Goal: Task Accomplishment & Management: Manage account settings

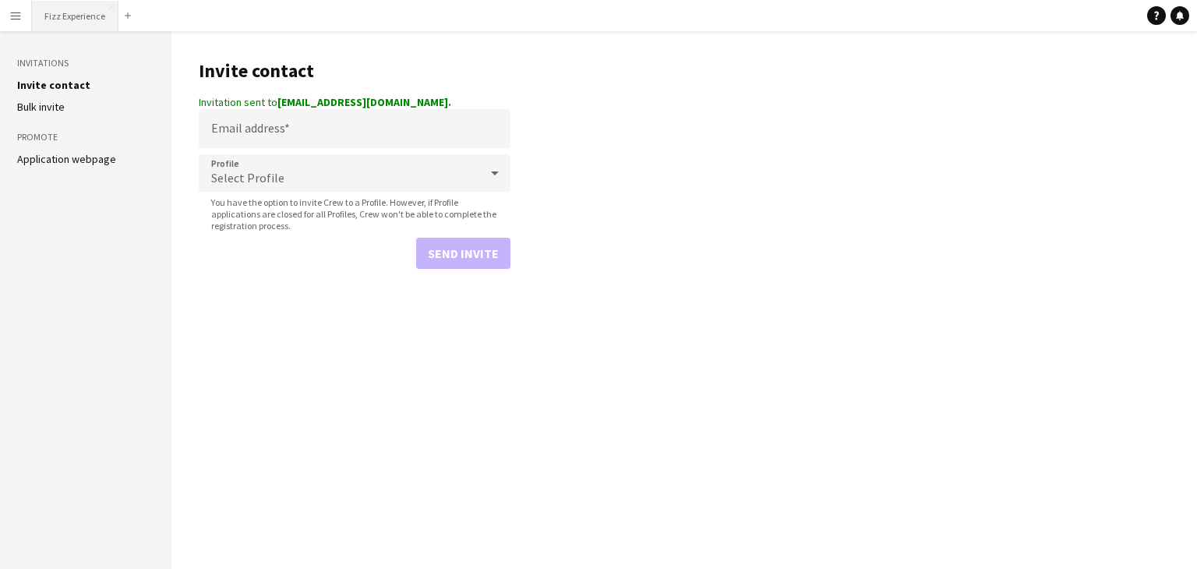
click at [55, 12] on button "Fizz Experience Close" at bounding box center [75, 16] width 87 height 30
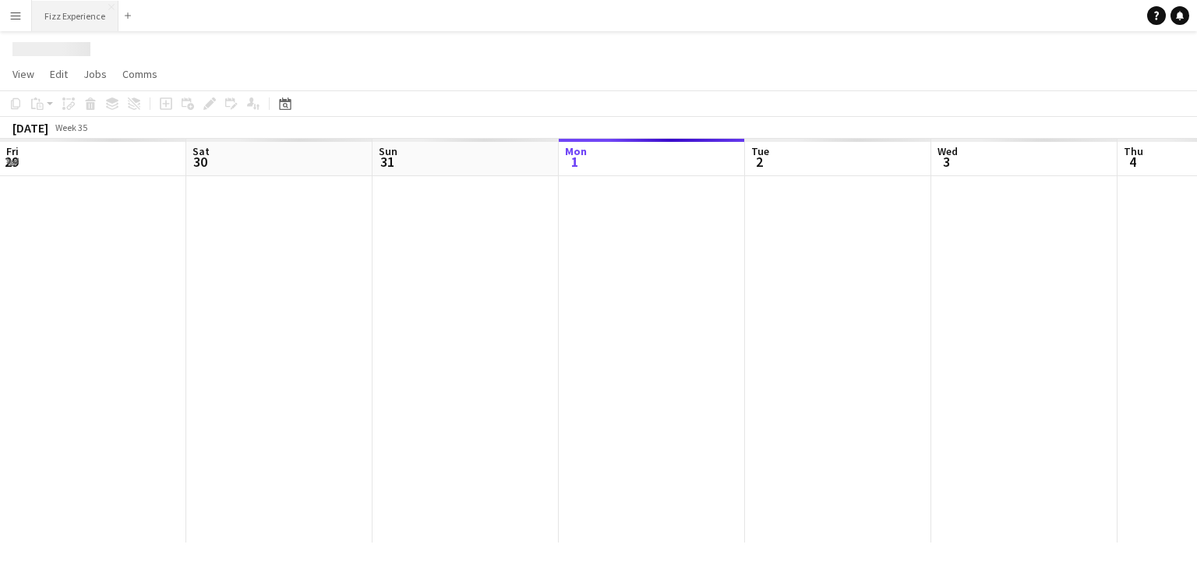
scroll to position [0, 373]
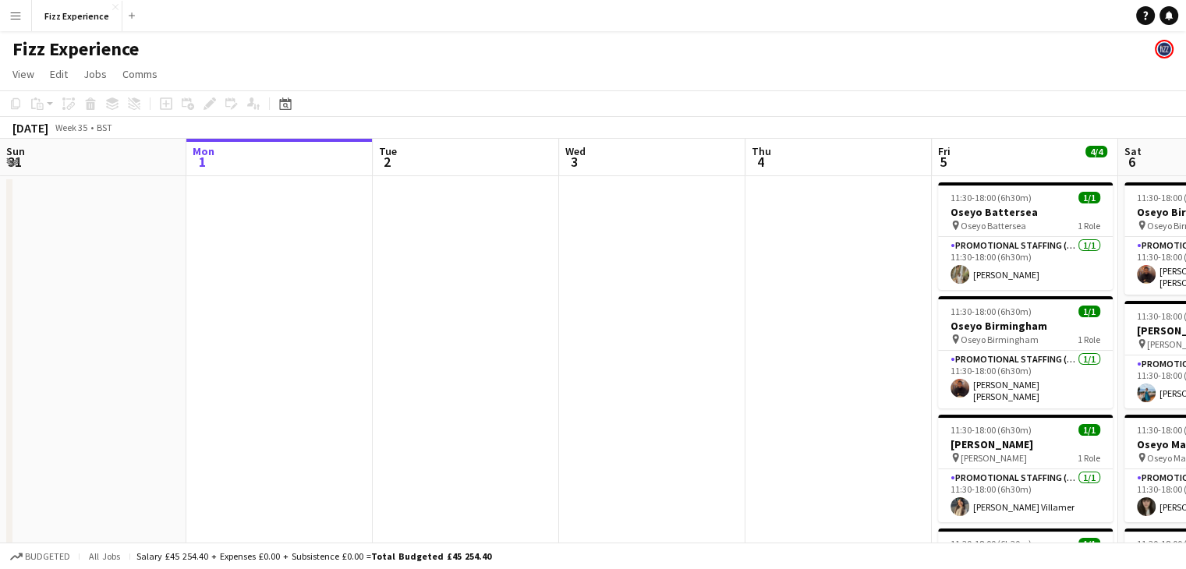
click at [0, 18] on button "Menu" at bounding box center [15, 15] width 31 height 31
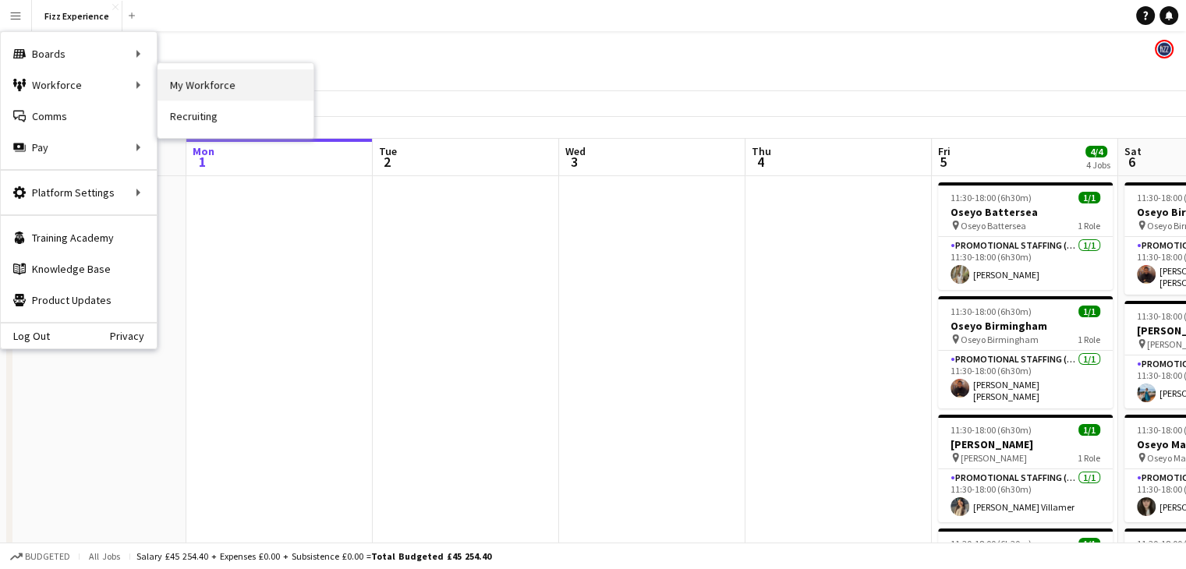
click at [186, 78] on link "My Workforce" at bounding box center [235, 84] width 156 height 31
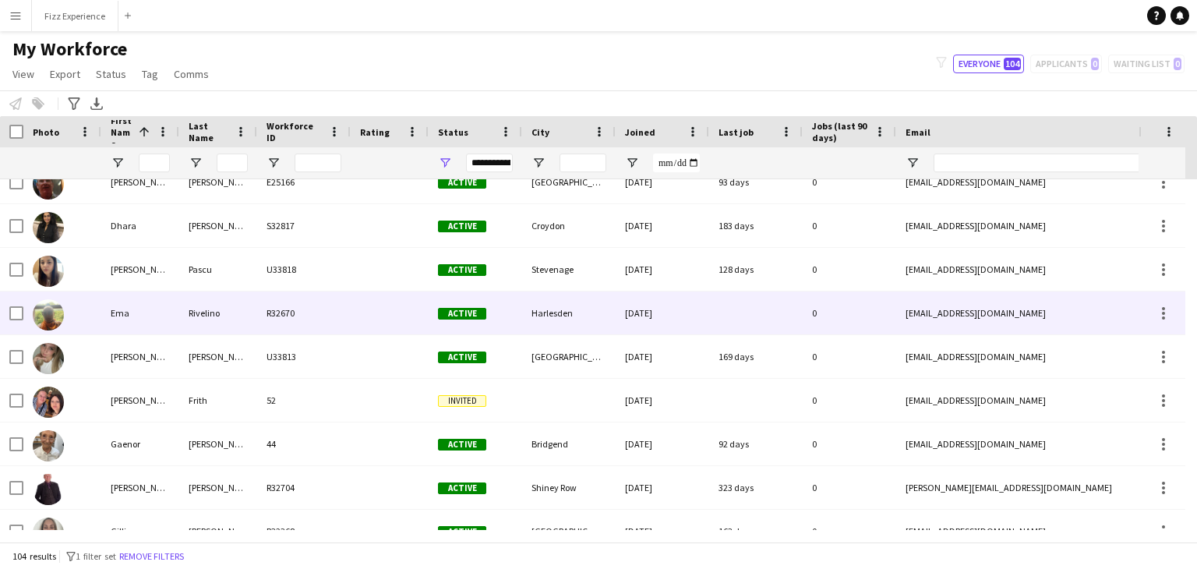
scroll to position [761, 0]
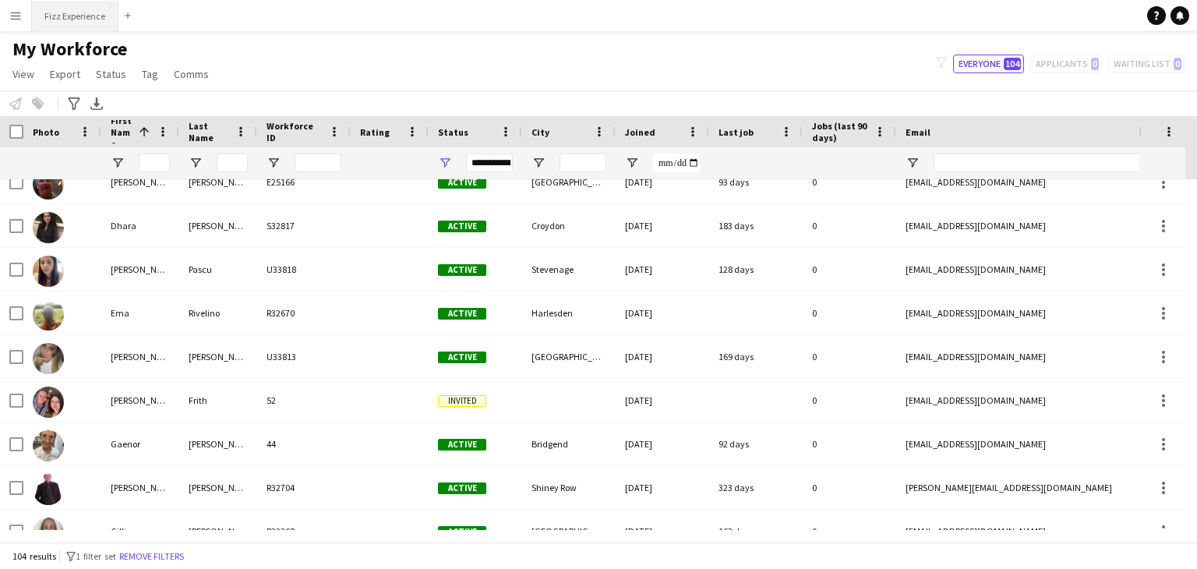
click at [81, 16] on button "Fizz Experience Close" at bounding box center [75, 16] width 87 height 30
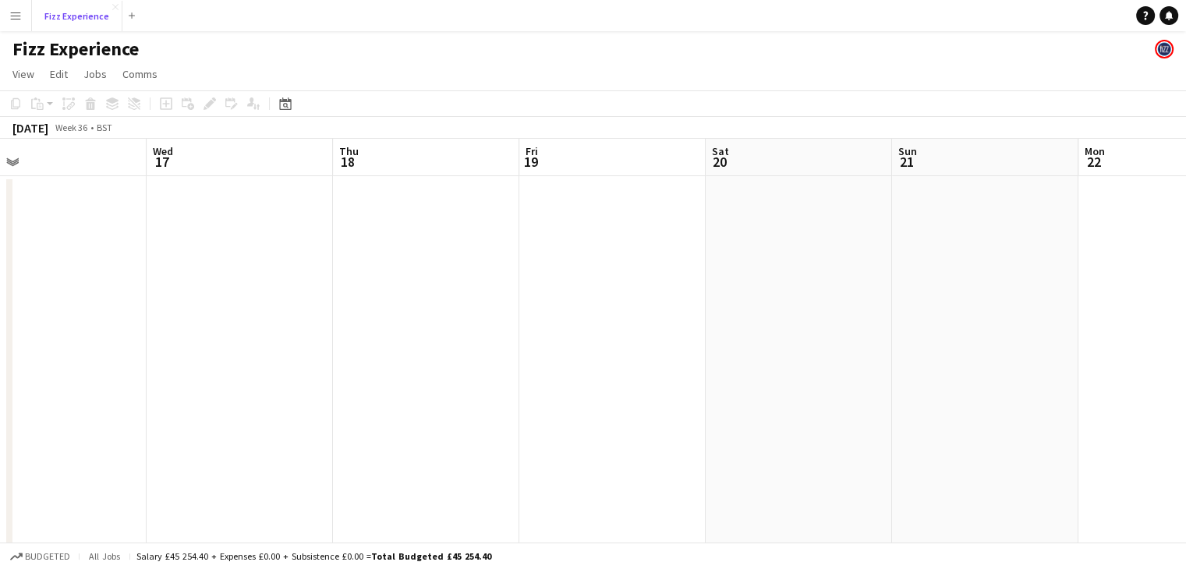
scroll to position [0, 536]
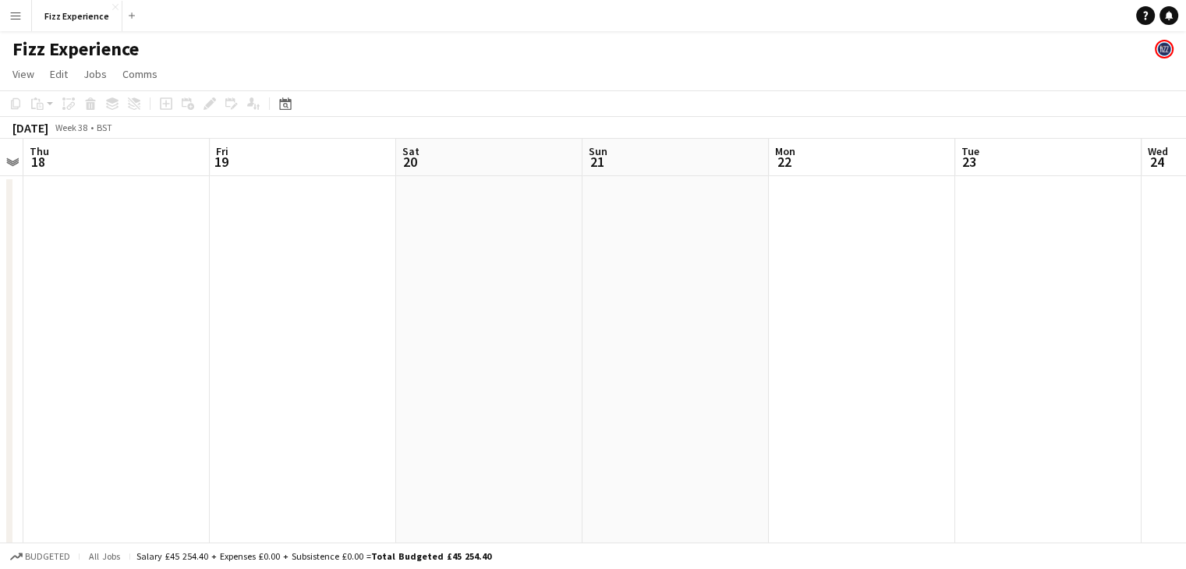
click at [1102, 384] on app-date-cell at bounding box center [1048, 421] width 186 height 491
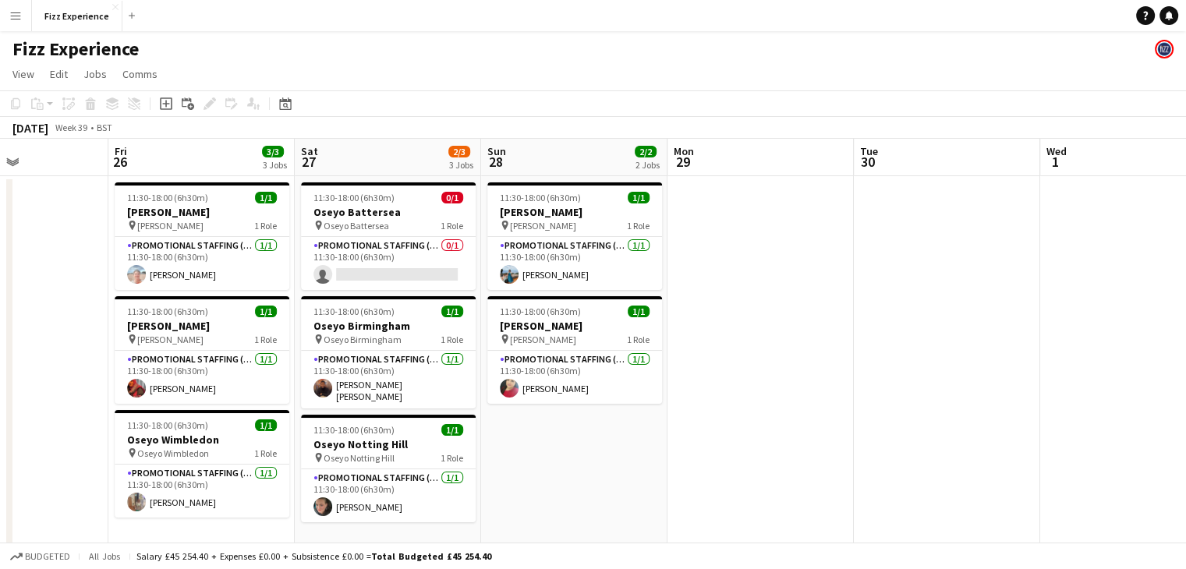
scroll to position [0, 638]
click at [427, 261] on app-card-role "Promotional Staffing (Brand Ambassadors) 1A 0/1 11:30-18:00 (6h30m) single-neut…" at bounding box center [387, 263] width 175 height 53
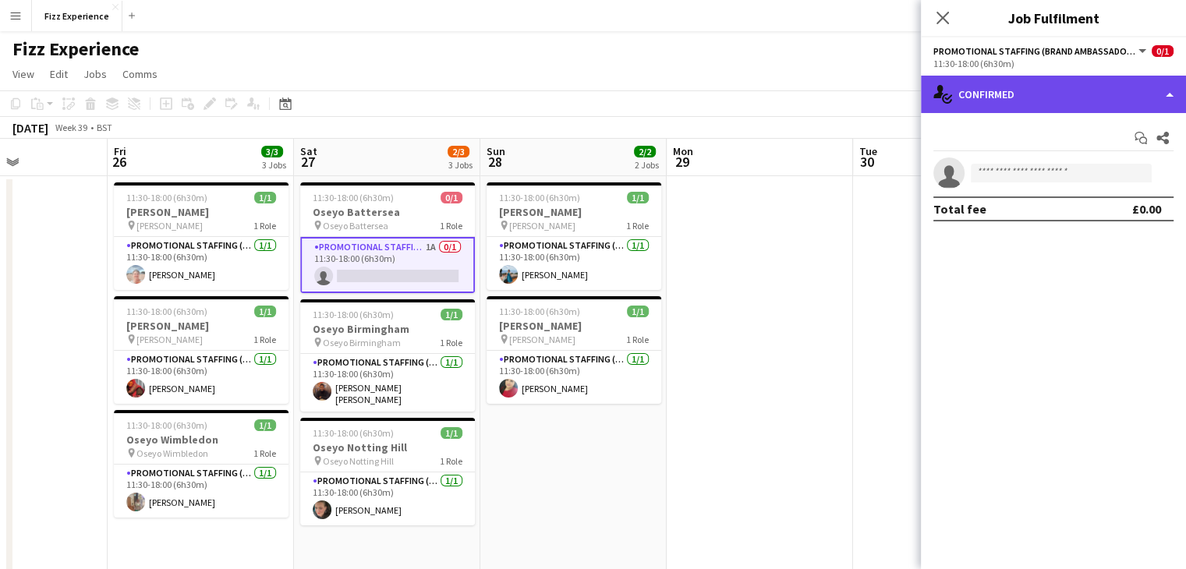
click at [1062, 90] on div "single-neutral-actions-check-2 Confirmed" at bounding box center [1053, 94] width 265 height 37
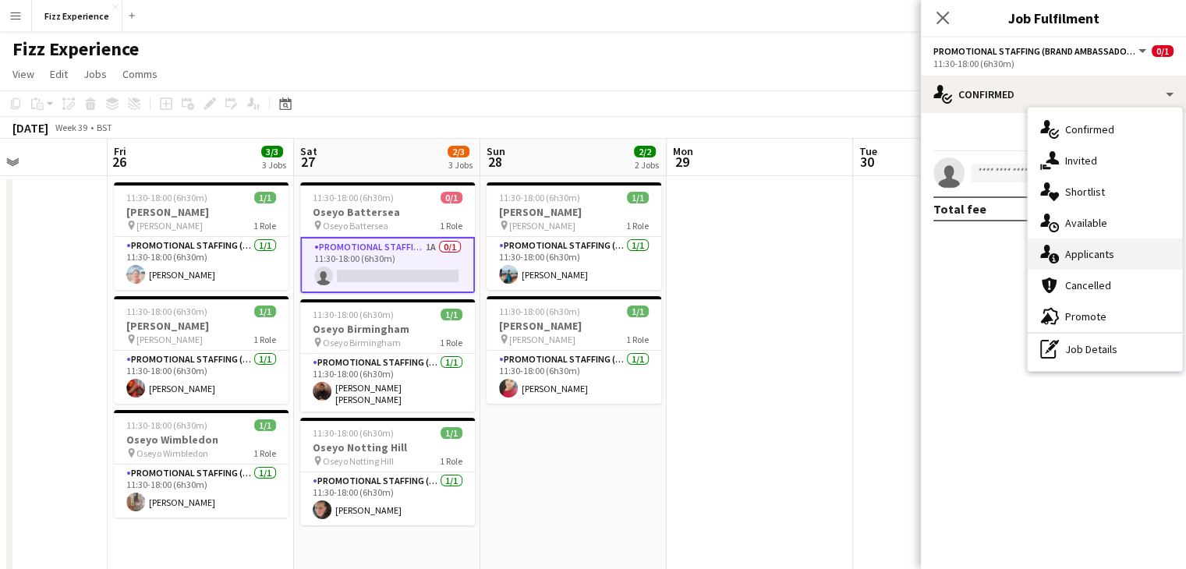
click at [1083, 244] on div "single-neutral-actions-information Applicants" at bounding box center [1104, 254] width 154 height 31
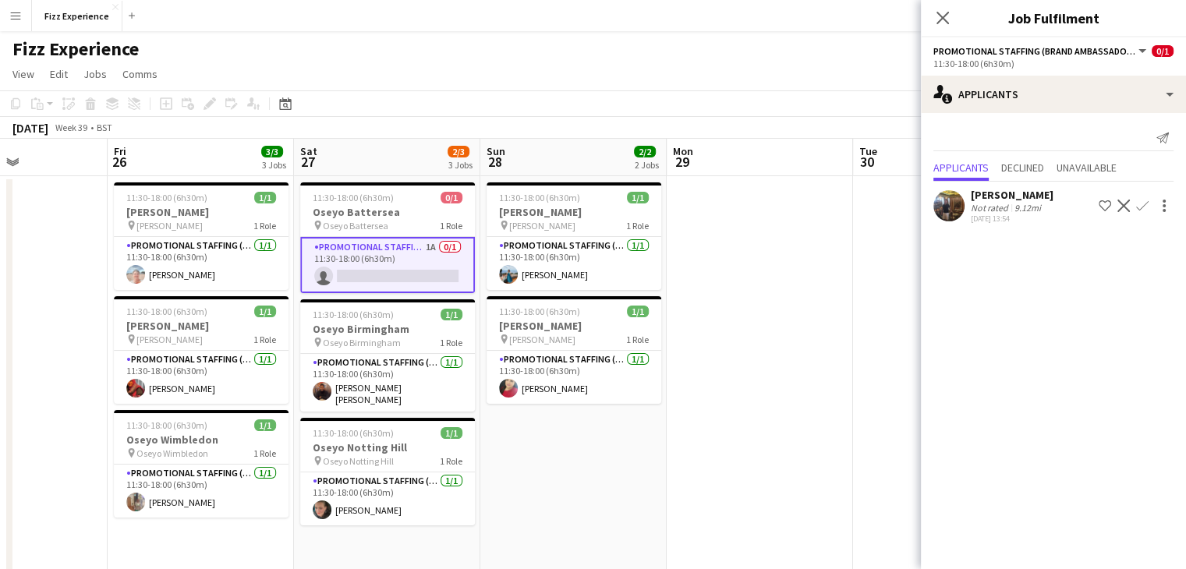
click at [1144, 205] on app-icon "Confirm" at bounding box center [1142, 206] width 12 height 12
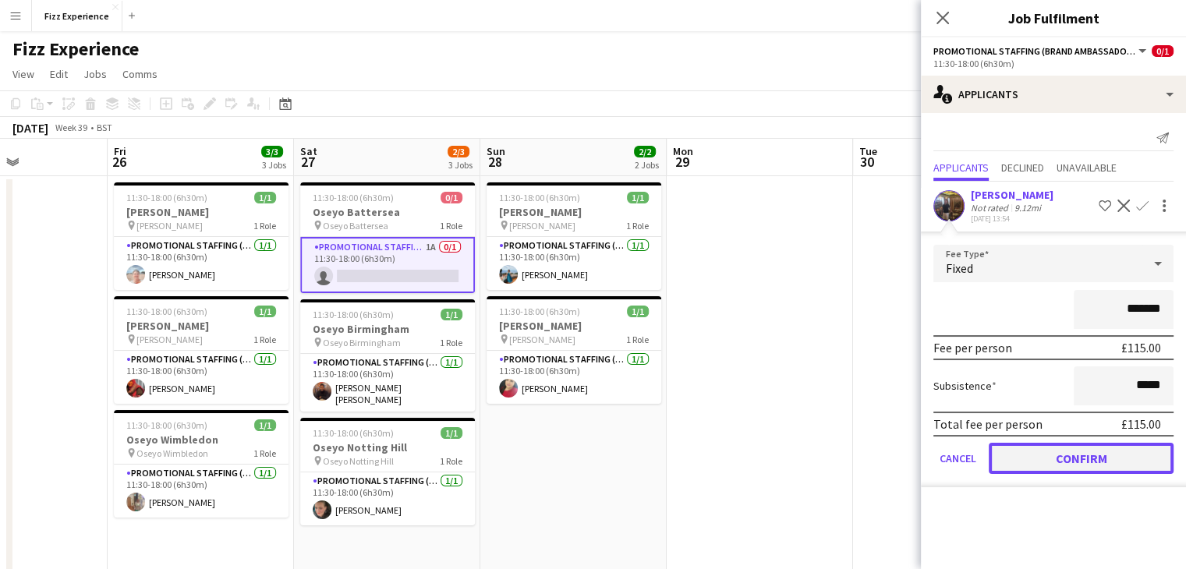
click at [1030, 457] on button "Confirm" at bounding box center [1080, 458] width 185 height 31
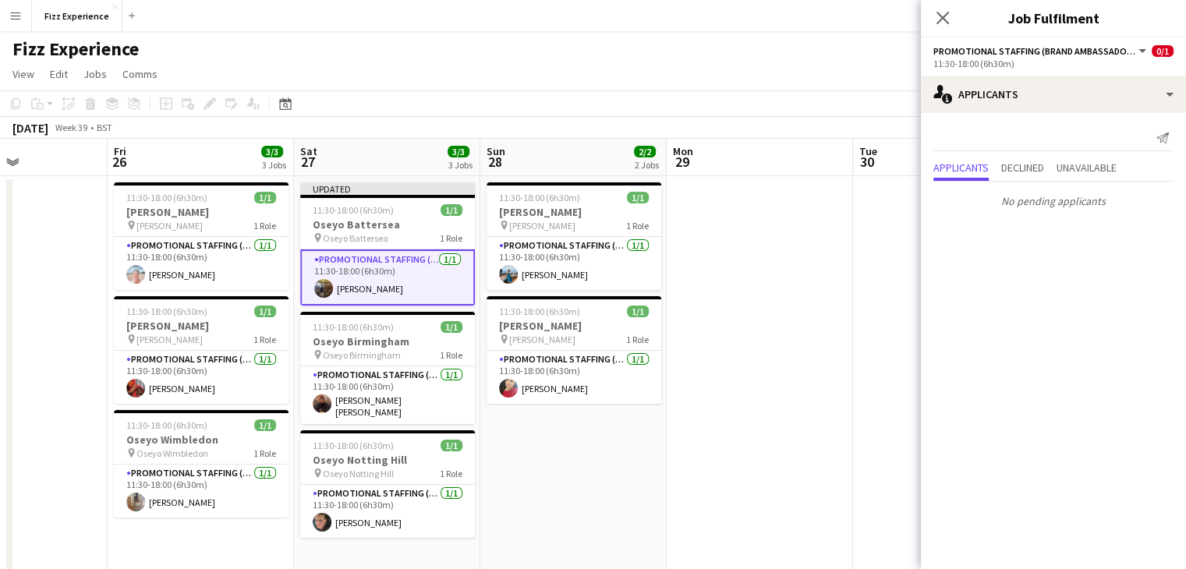
click at [818, 273] on app-date-cell at bounding box center [759, 421] width 186 height 491
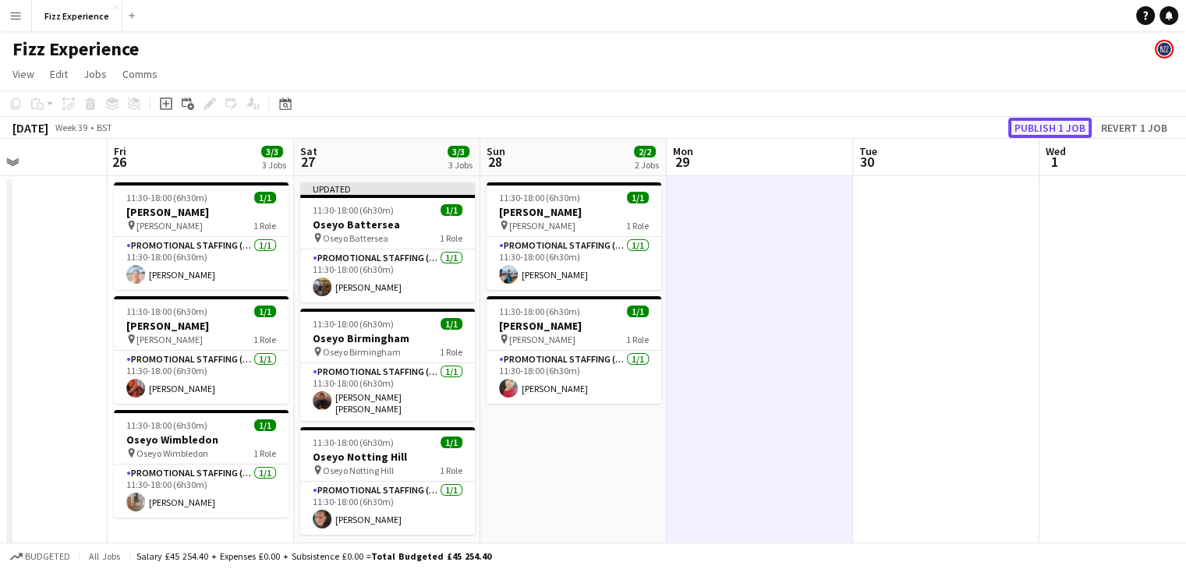
click at [1025, 122] on button "Publish 1 job" at bounding box center [1049, 128] width 83 height 20
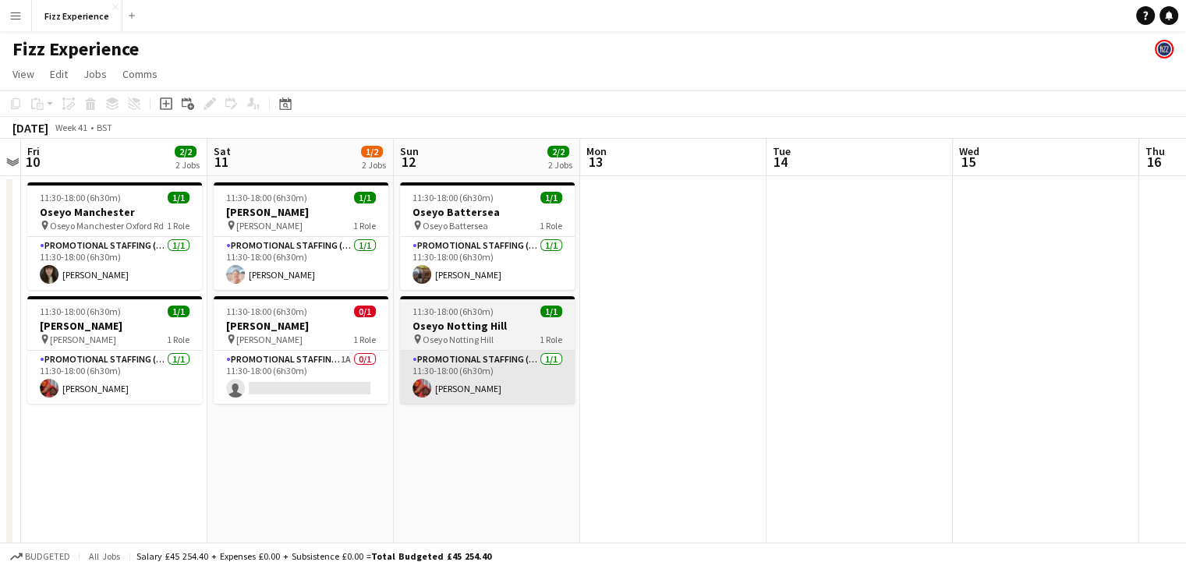
scroll to position [0, 546]
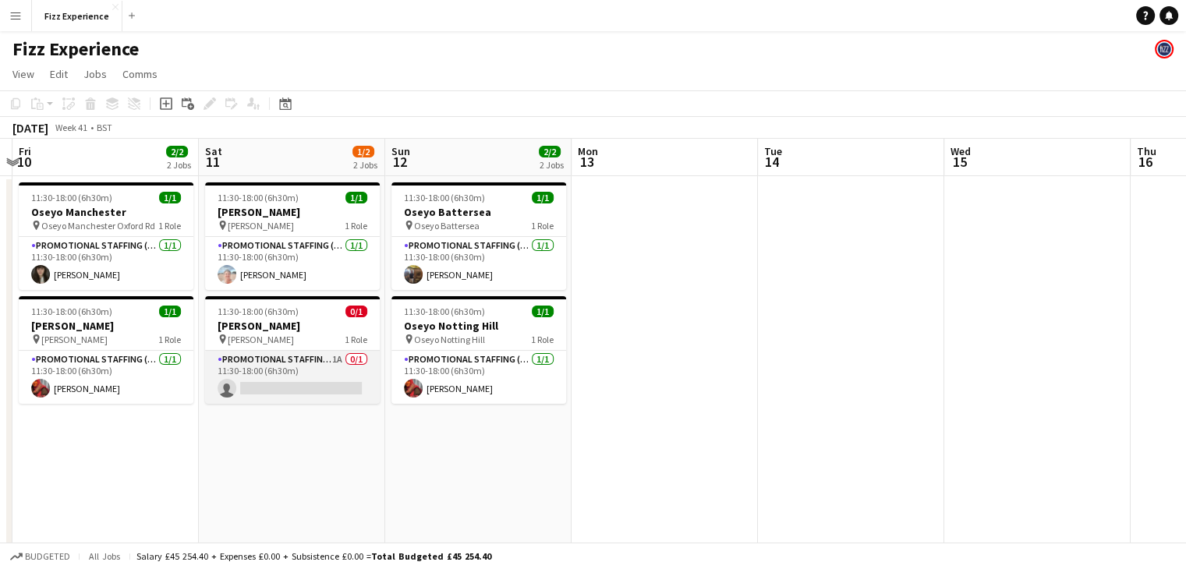
click at [331, 369] on app-card-role "Promotional Staffing (Brand Ambassadors) 1A 0/1 11:30-18:00 (6h30m) single-neut…" at bounding box center [292, 377] width 175 height 53
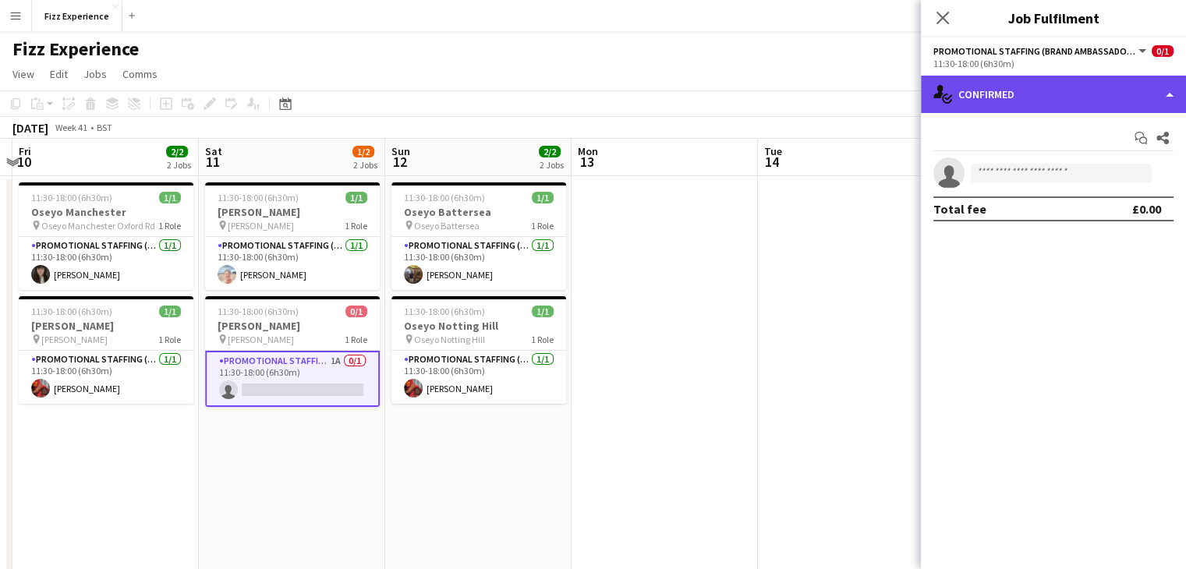
click at [1076, 101] on div "single-neutral-actions-check-2 Confirmed" at bounding box center [1053, 94] width 265 height 37
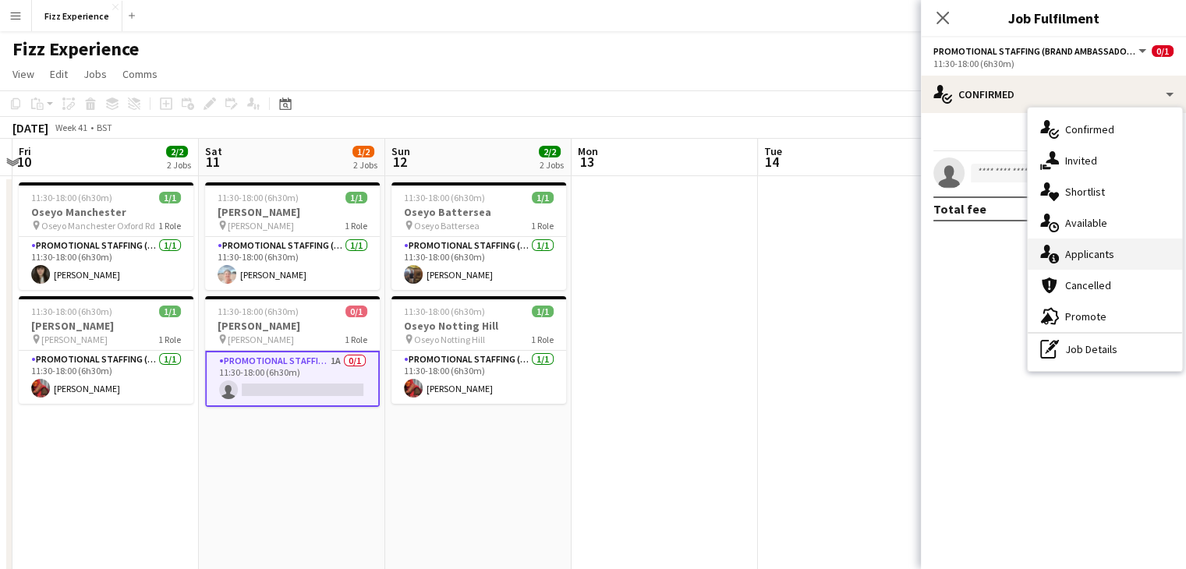
click at [1104, 255] on div "single-neutral-actions-information Applicants" at bounding box center [1104, 254] width 154 height 31
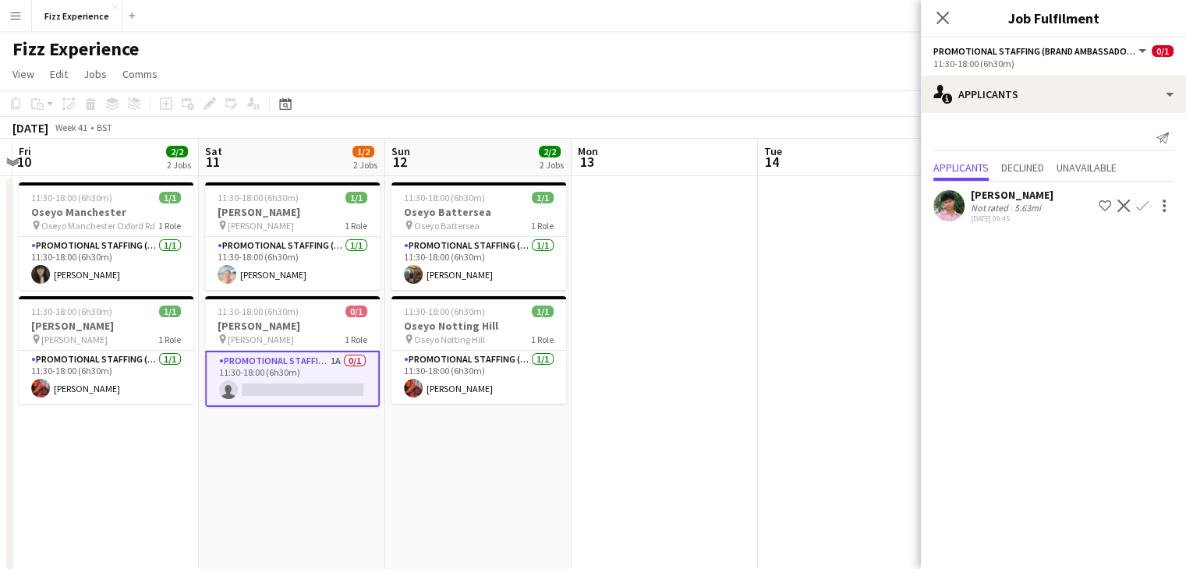
click at [763, 285] on app-date-cell at bounding box center [851, 421] width 186 height 491
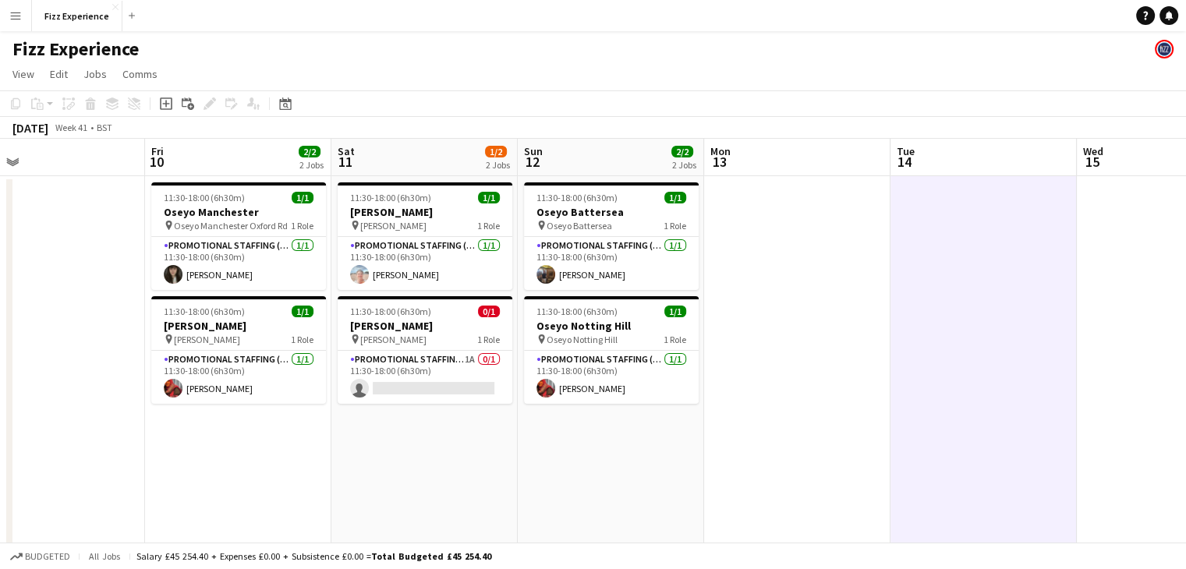
scroll to position [0, 401]
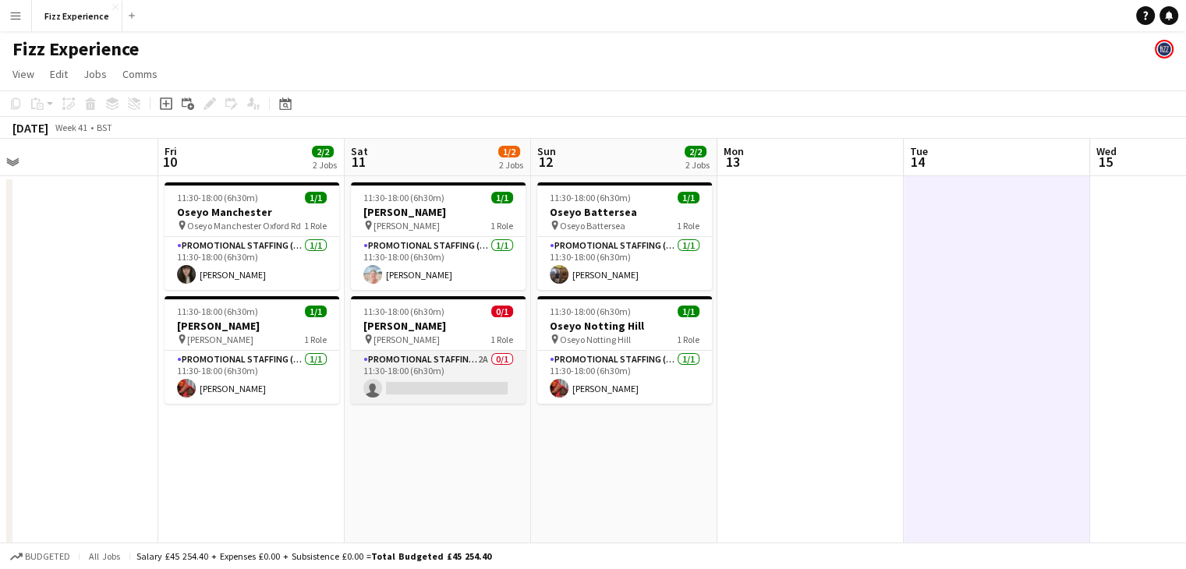
click at [455, 376] on app-card-role "Promotional Staffing (Brand Ambassadors) 2A 0/1 11:30-18:00 (6h30m) single-neut…" at bounding box center [438, 377] width 175 height 53
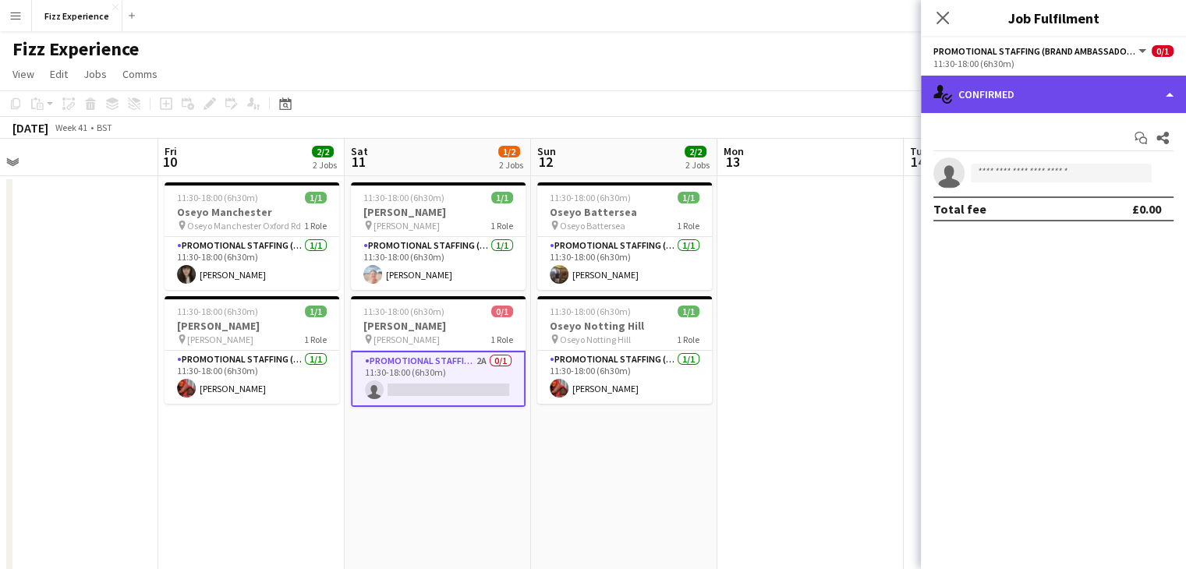
click at [995, 94] on div "single-neutral-actions-check-2 Confirmed" at bounding box center [1053, 94] width 265 height 37
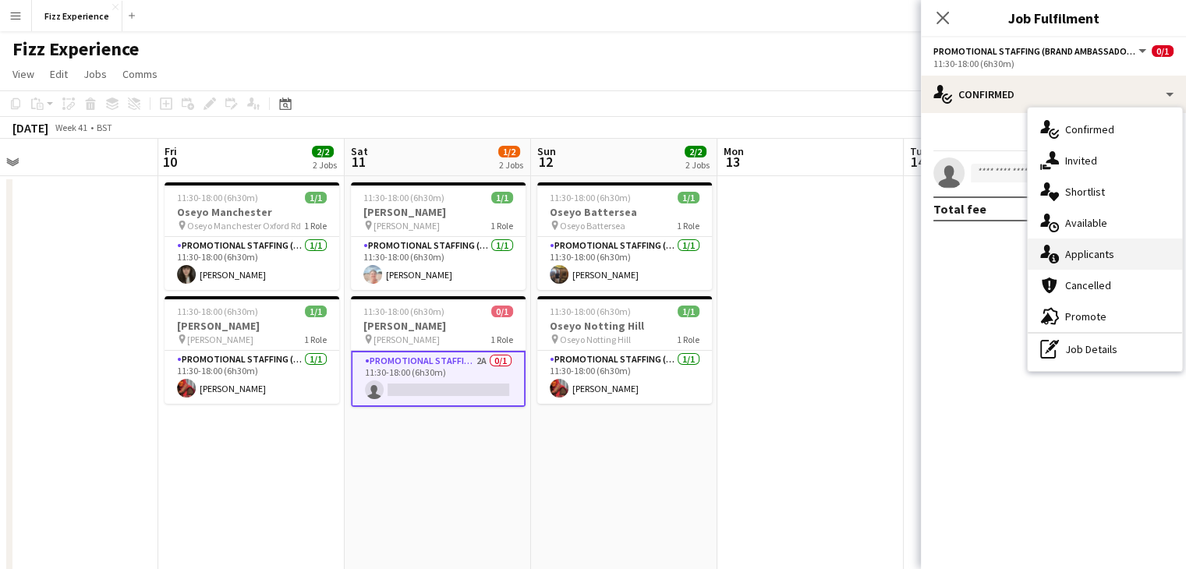
click at [1092, 258] on div "single-neutral-actions-information Applicants" at bounding box center [1104, 254] width 154 height 31
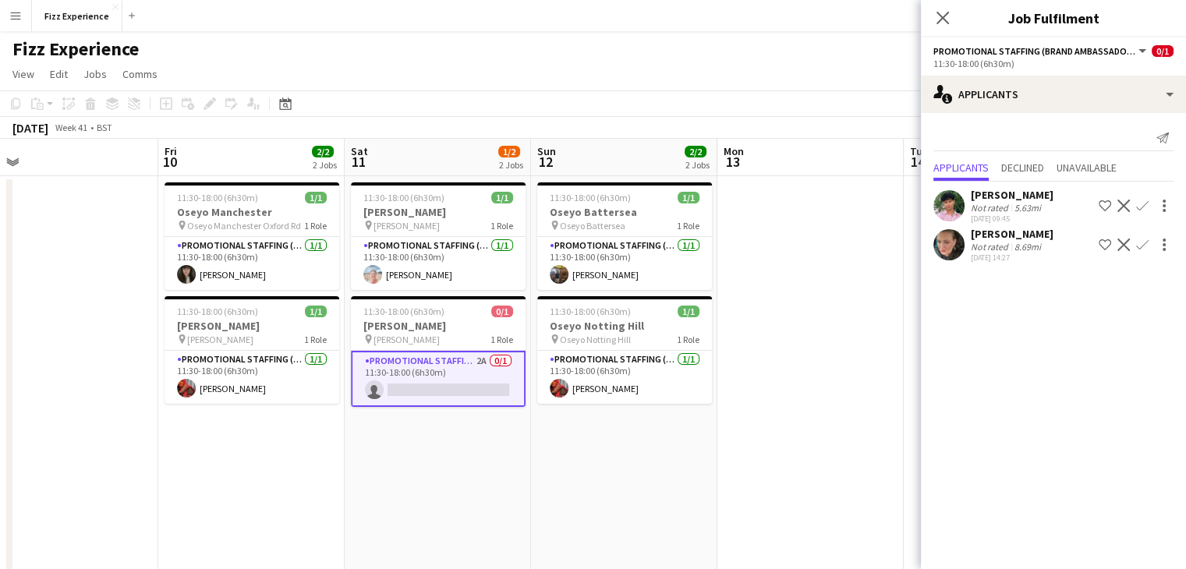
click at [1145, 244] on app-icon "Confirm" at bounding box center [1142, 245] width 12 height 12
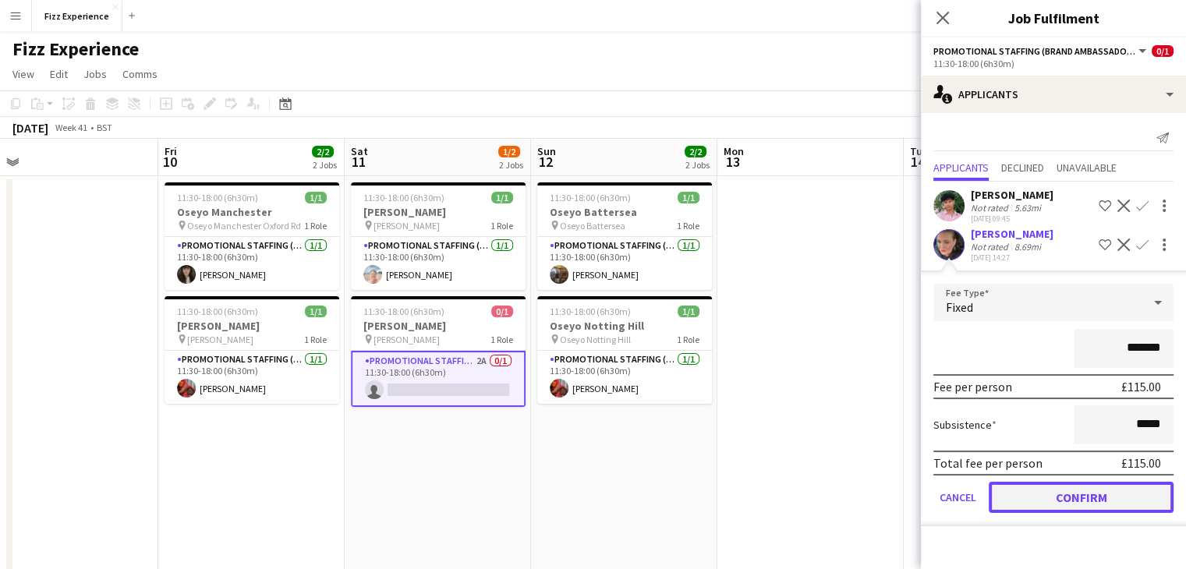
click at [1045, 493] on button "Confirm" at bounding box center [1080, 497] width 185 height 31
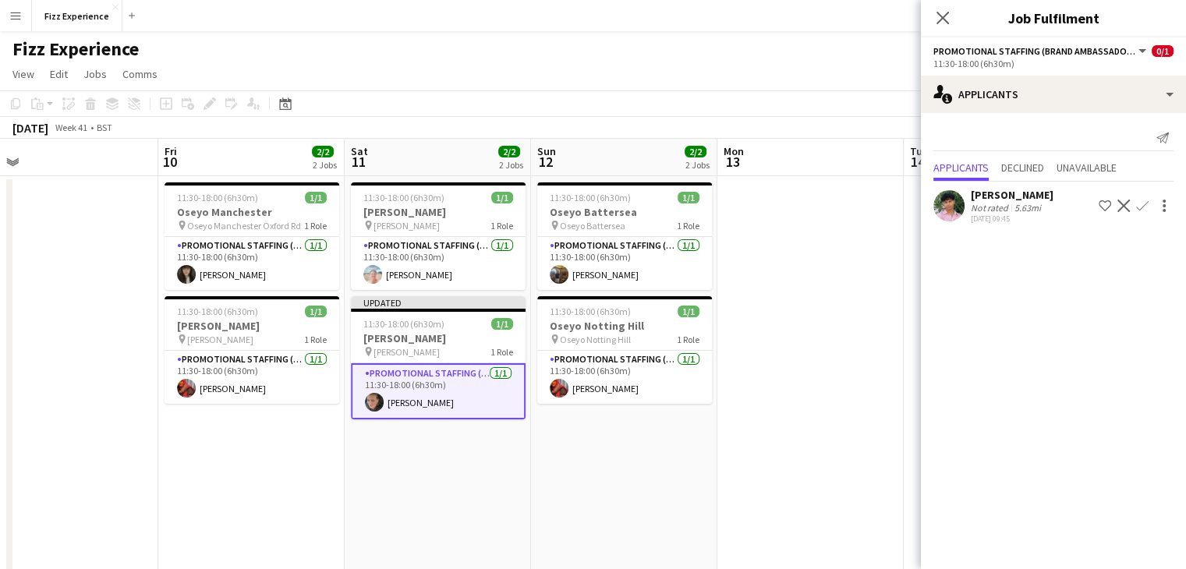
click at [1121, 203] on app-icon "Decline" at bounding box center [1123, 206] width 12 height 12
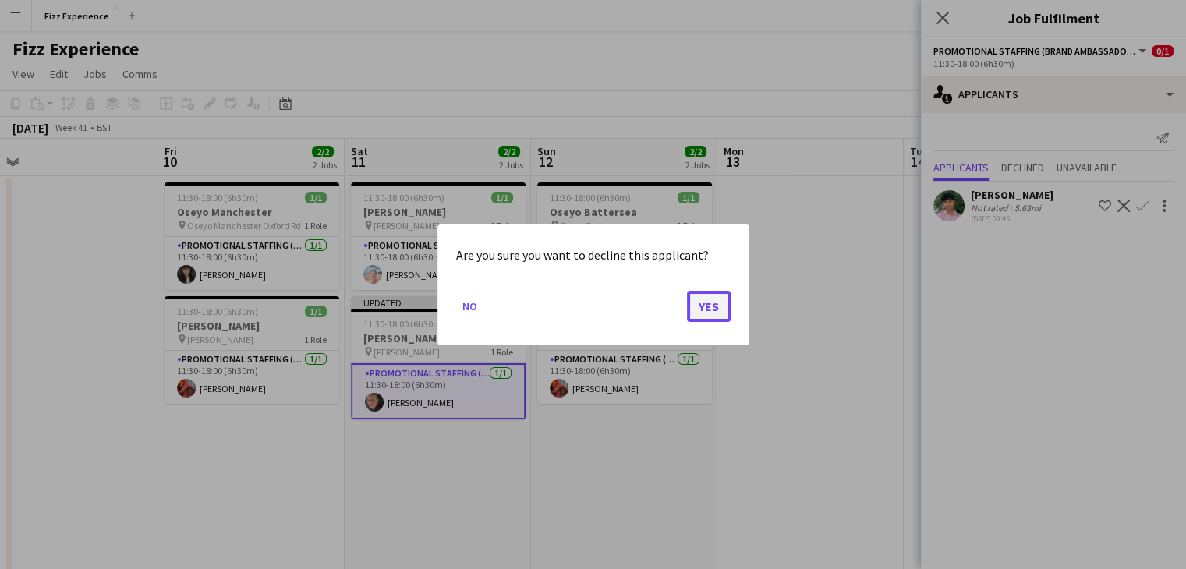
click at [710, 317] on button "Yes" at bounding box center [709, 305] width 44 height 31
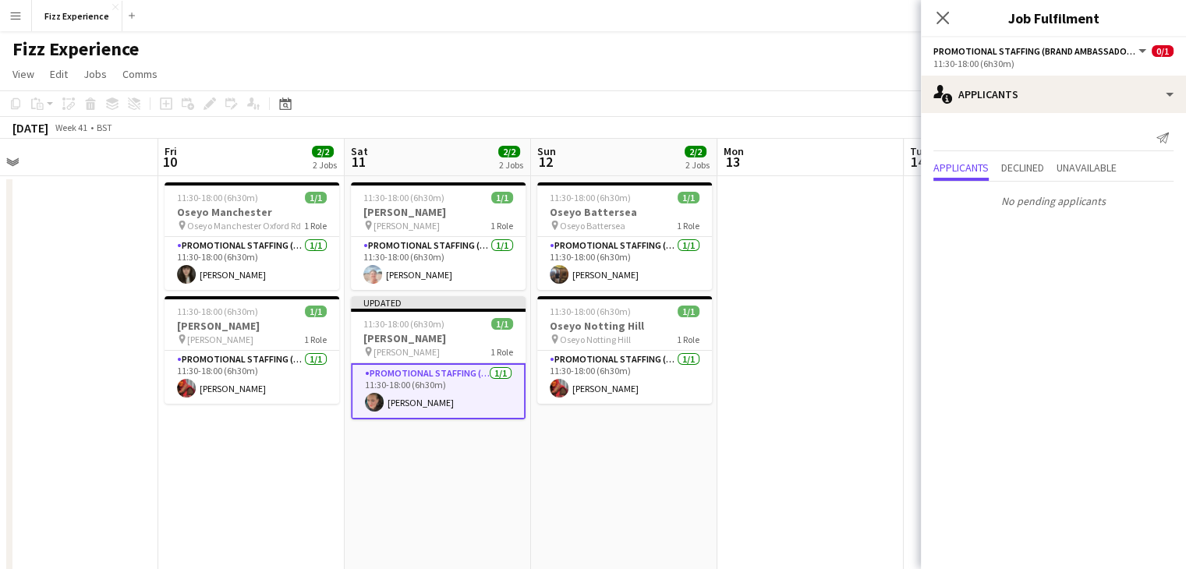
click at [806, 294] on app-date-cell at bounding box center [810, 421] width 186 height 491
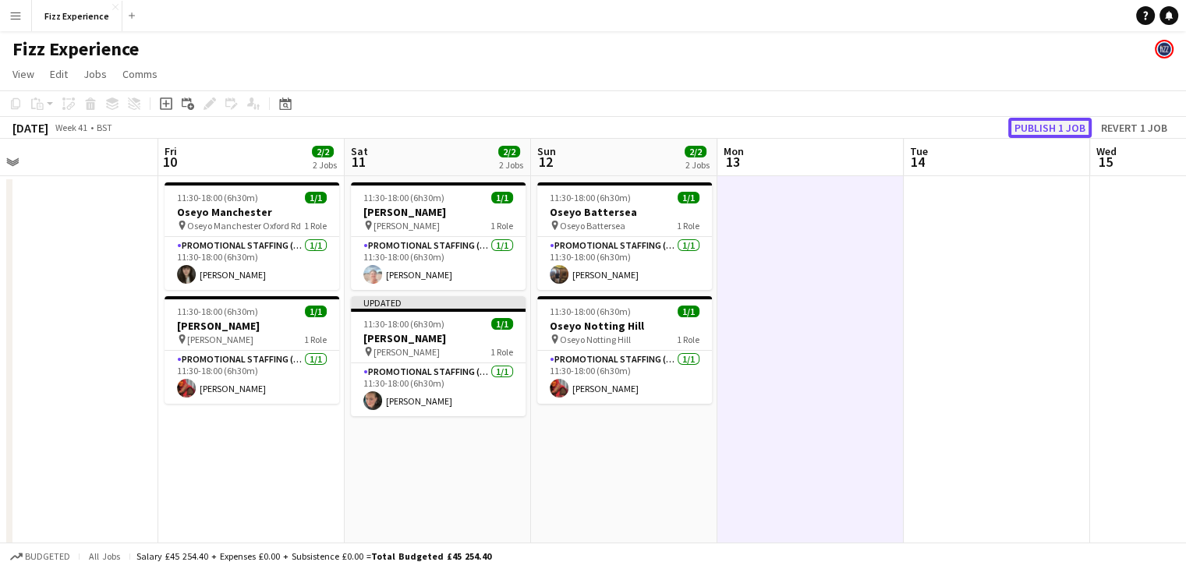
click at [1024, 118] on button "Publish 1 job" at bounding box center [1049, 128] width 83 height 20
